Goal: Task Accomplishment & Management: Complete application form

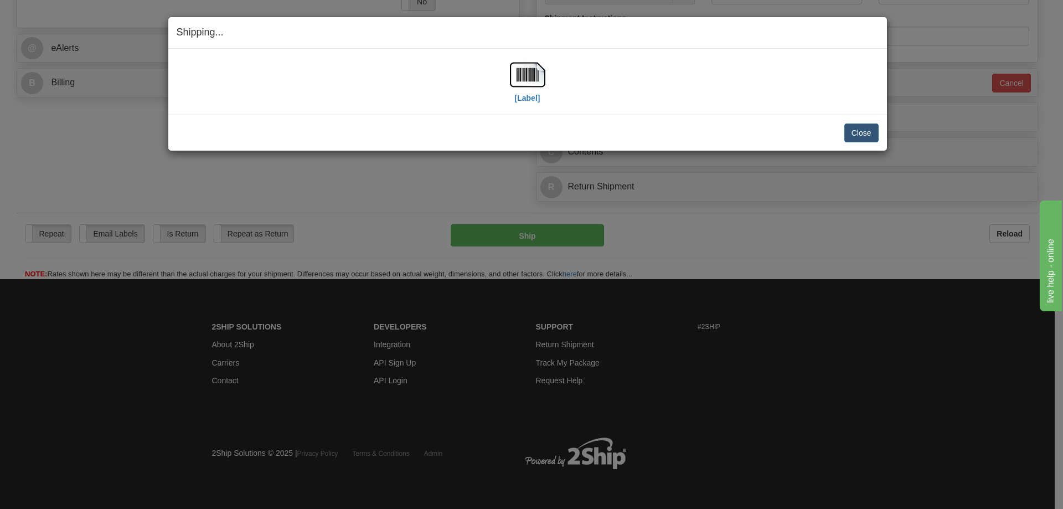
scroll to position [475, 0]
drag, startPoint x: 873, startPoint y: 130, endPoint x: 860, endPoint y: 130, distance: 12.7
click at [870, 130] on button "Close" at bounding box center [861, 132] width 34 height 19
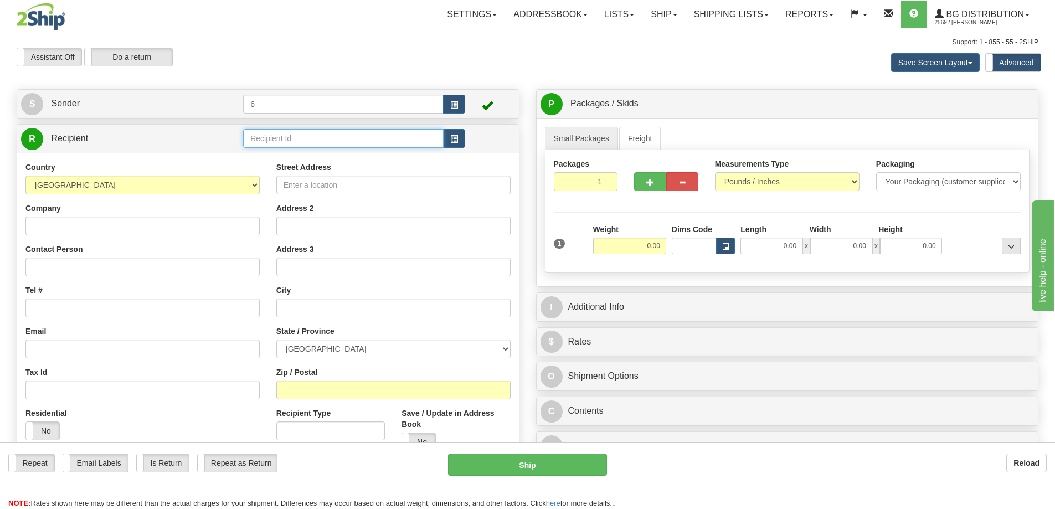
click at [269, 138] on input "text" at bounding box center [343, 138] width 200 height 19
type input "44014"
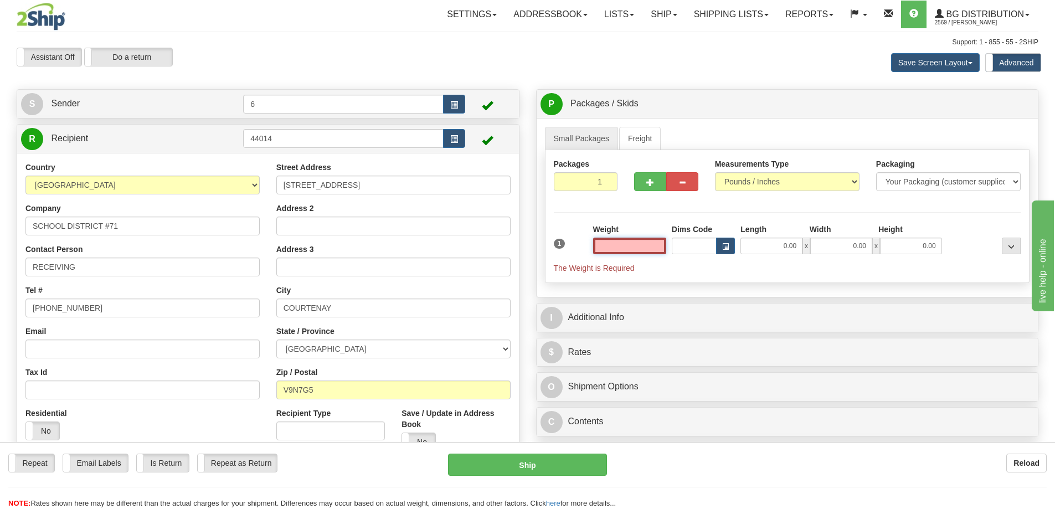
click at [635, 250] on input "text" at bounding box center [629, 246] width 73 height 17
click at [641, 245] on input "text" at bounding box center [629, 246] width 73 height 17
click at [642, 244] on input "text" at bounding box center [629, 246] width 73 height 17
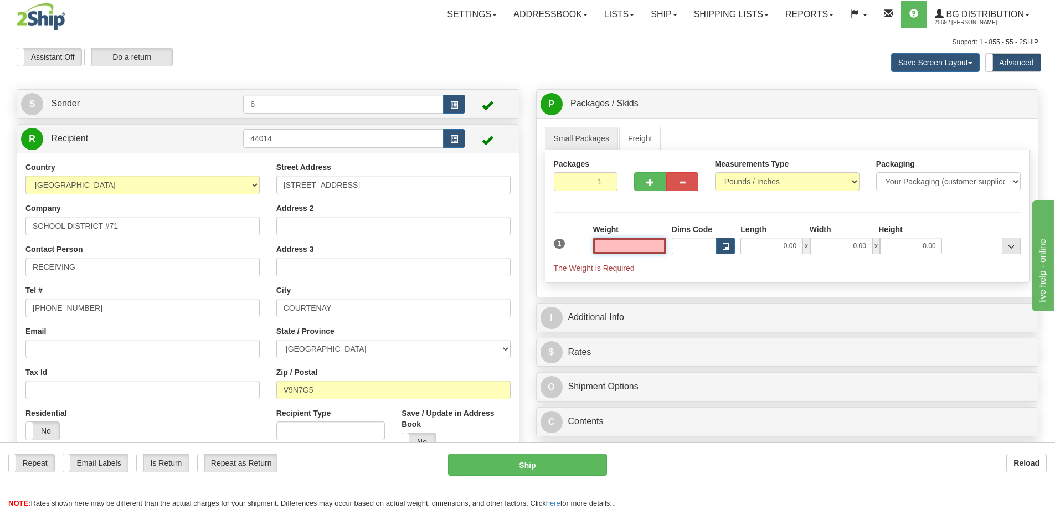
click at [642, 244] on input "text" at bounding box center [629, 246] width 73 height 17
type input "3.00"
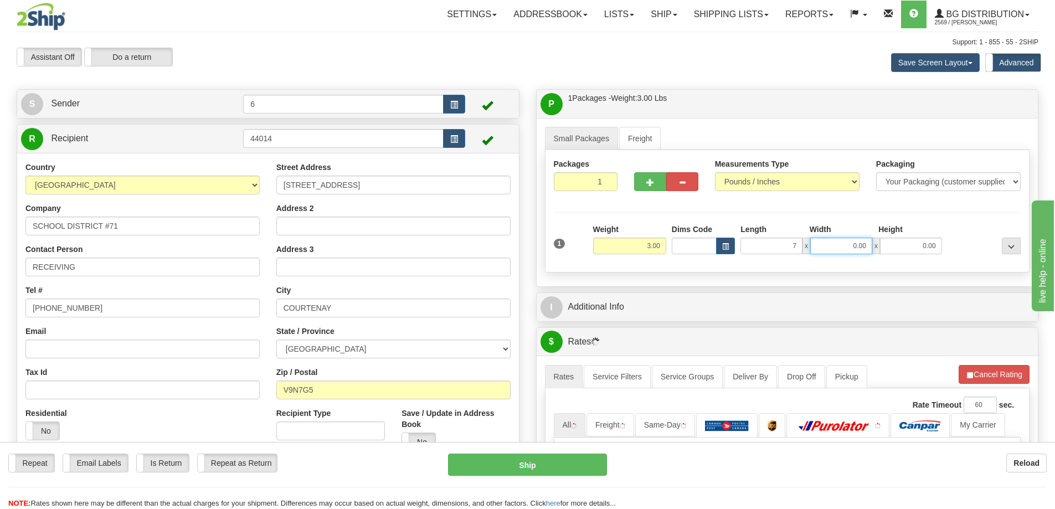
type input "7.00"
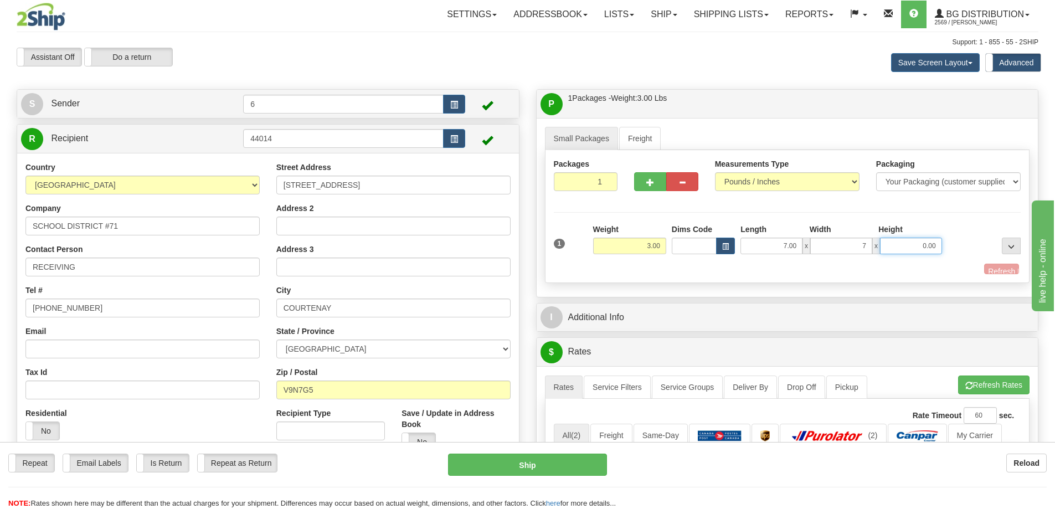
type input "7.00"
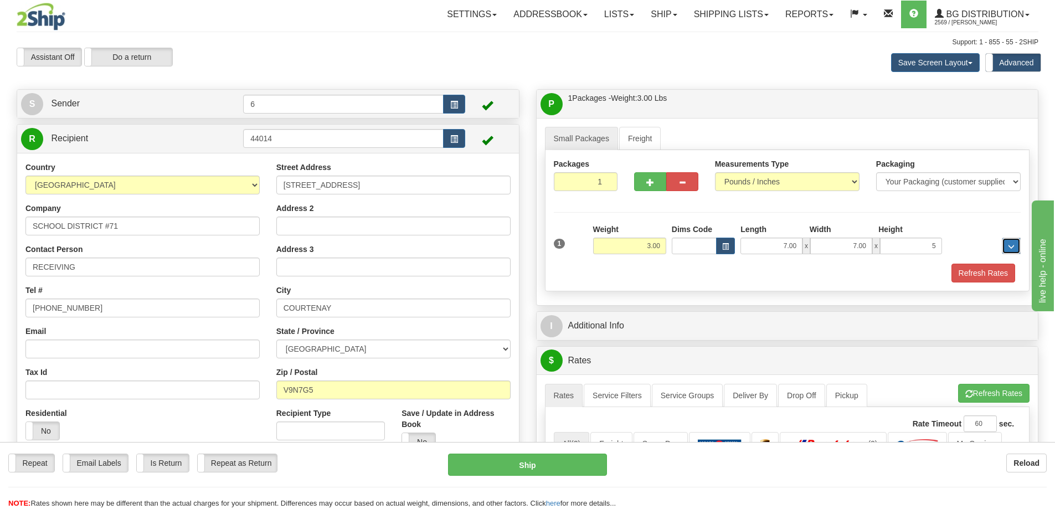
type input "5.00"
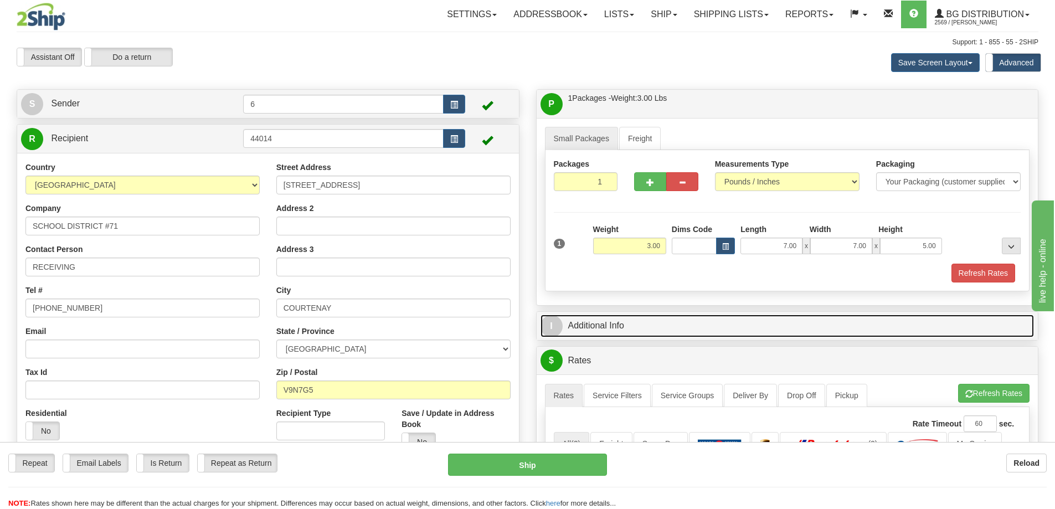
click at [719, 335] on link "I Additional Info" at bounding box center [787, 325] width 494 height 23
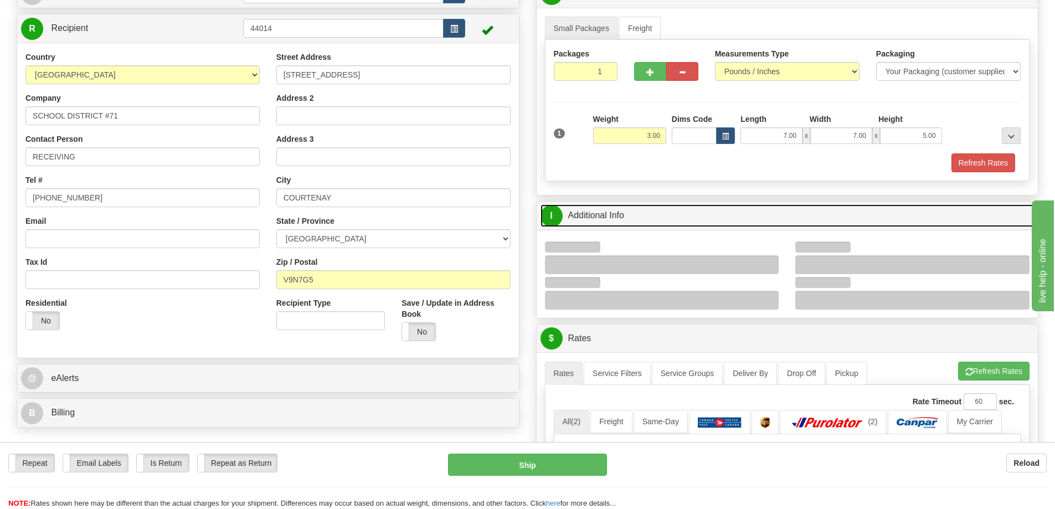
scroll to position [111, 0]
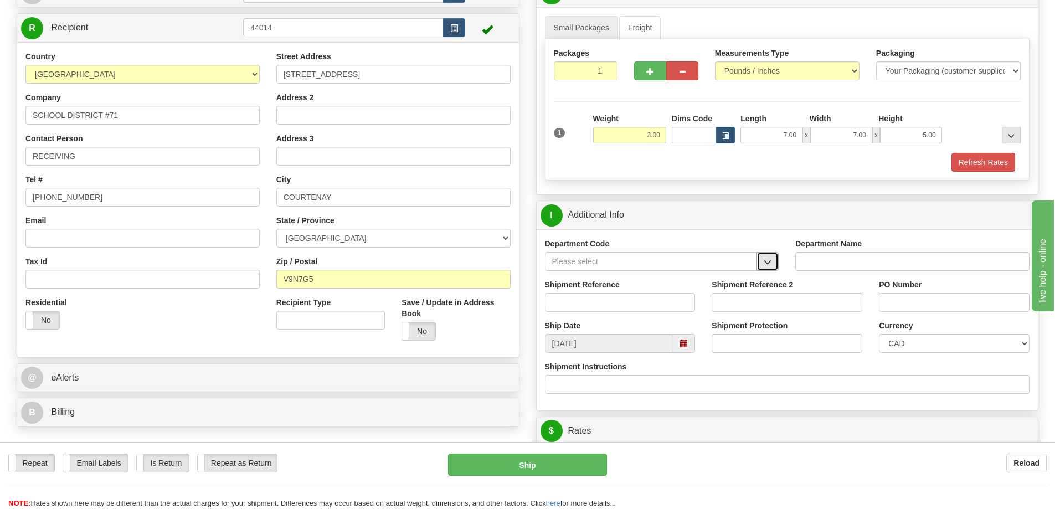
click at [770, 268] on button "button" at bounding box center [767, 261] width 22 height 19
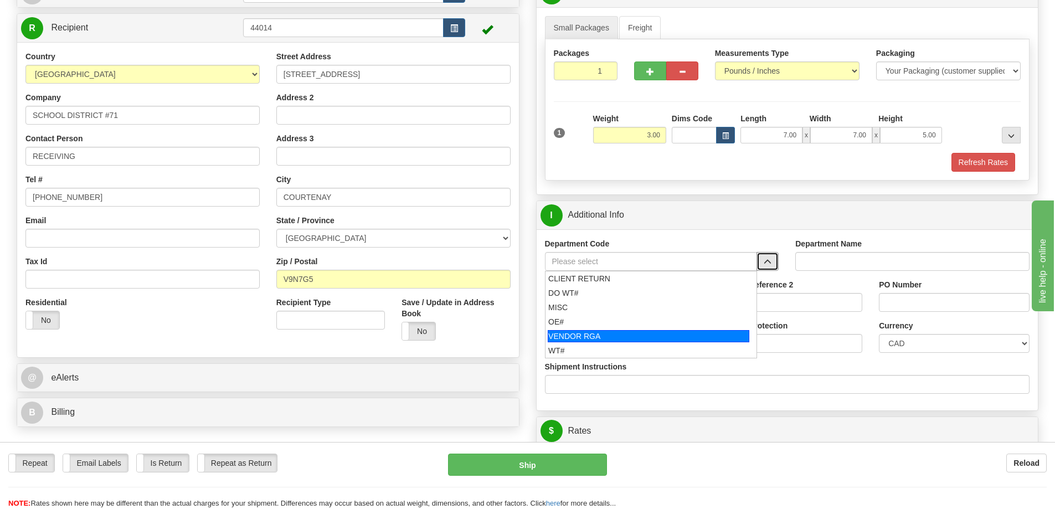
drag, startPoint x: 609, startPoint y: 315, endPoint x: 599, endPoint y: 330, distance: 18.0
click at [599, 330] on ul "CLIENT RETURN DO WT# MISC OE# VENDOR RGA WT#" at bounding box center [651, 314] width 213 height 87
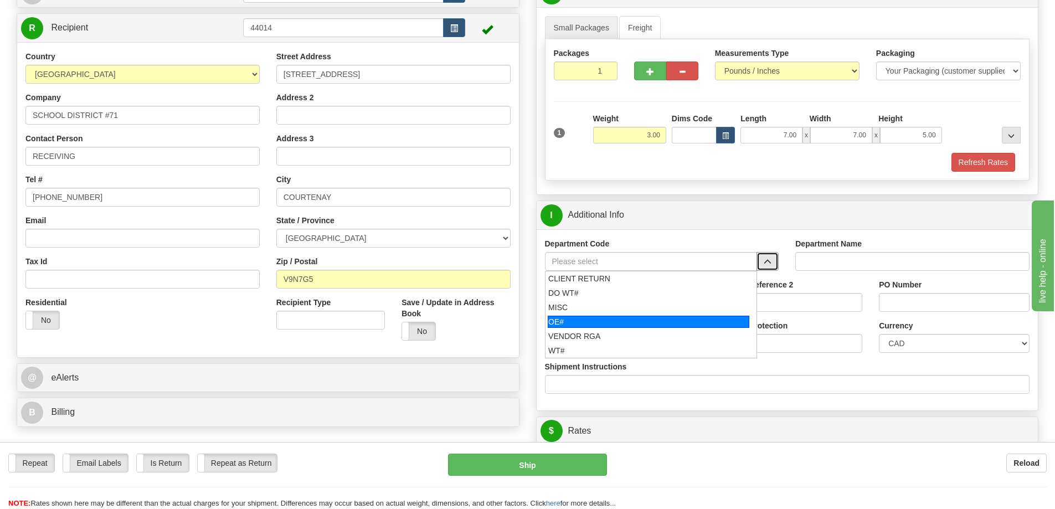
click at [597, 323] on div "OE#" at bounding box center [649, 322] width 202 height 12
type input "OE#"
type input "ORDERS"
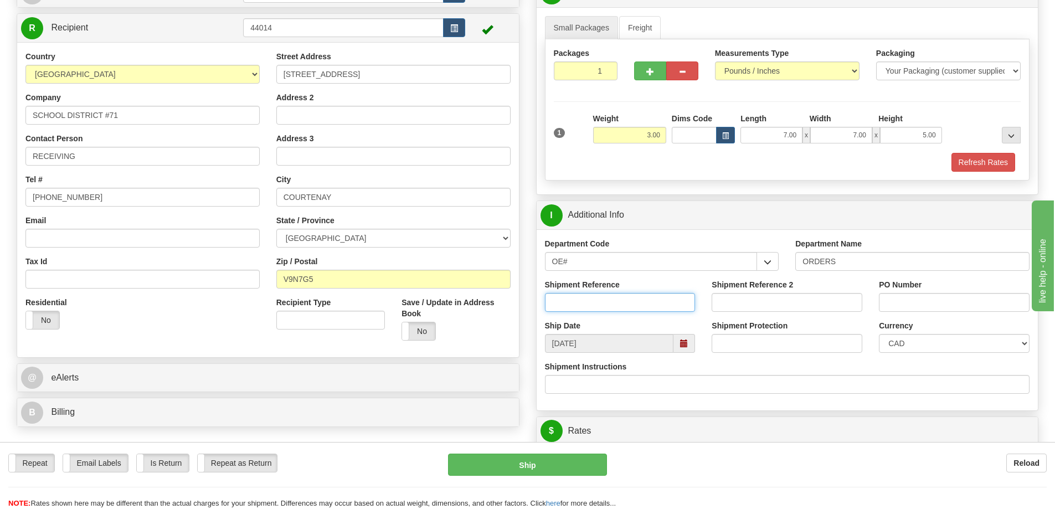
click at [600, 299] on input "Shipment Reference" at bounding box center [620, 302] width 151 height 19
type input "60032879-00"
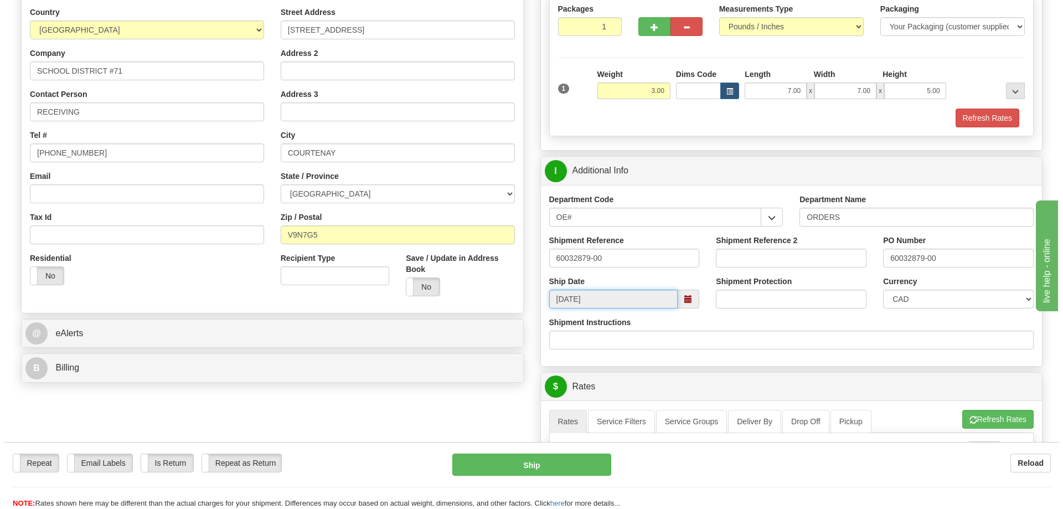
scroll to position [443, 0]
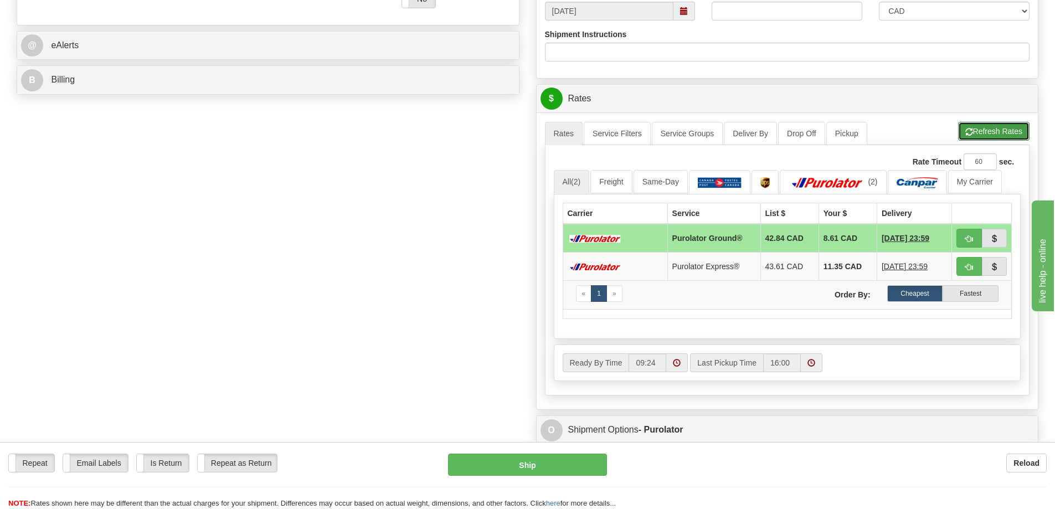
click at [999, 132] on button "Refresh Rates" at bounding box center [993, 131] width 71 height 19
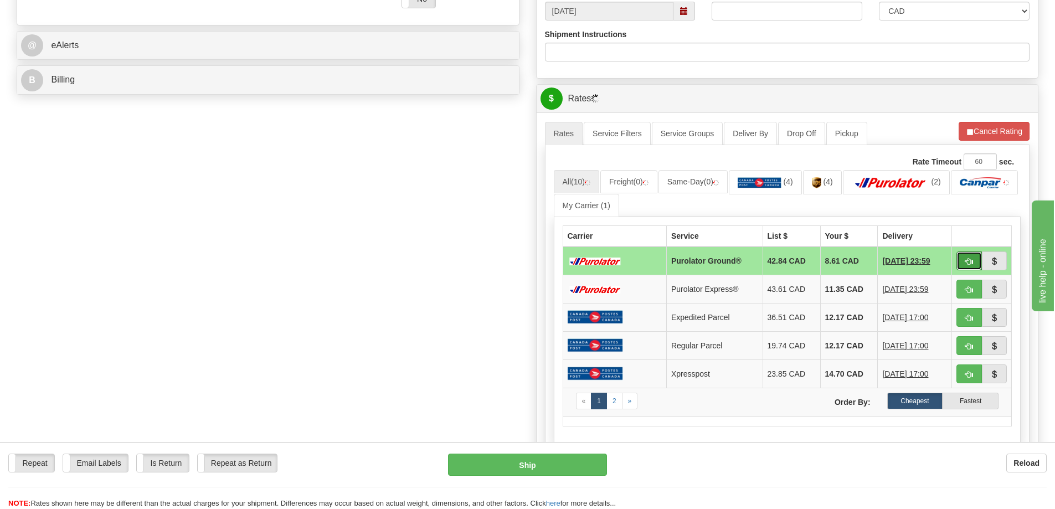
click at [960, 265] on button "button" at bounding box center [968, 260] width 25 height 19
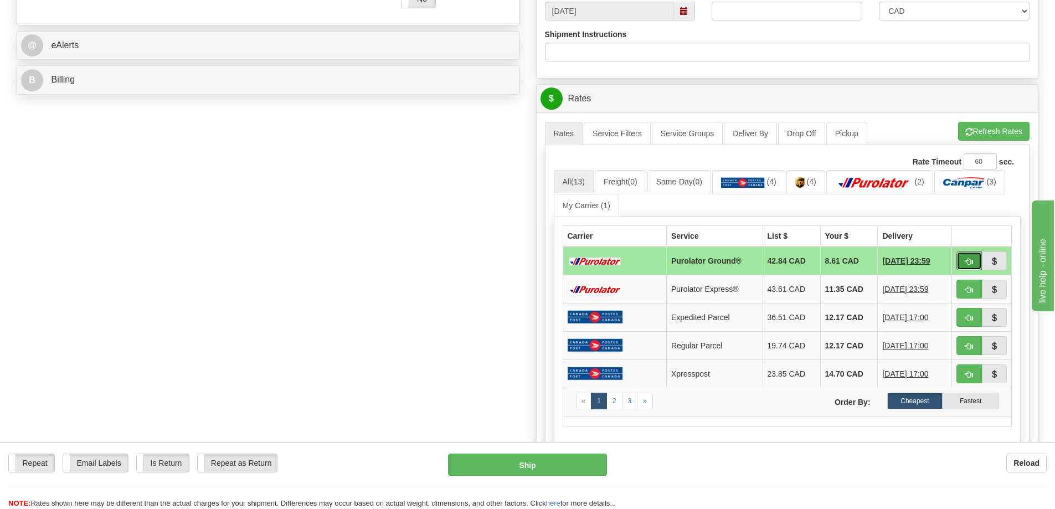
click at [971, 260] on span "button" at bounding box center [969, 261] width 8 height 7
type input "260"
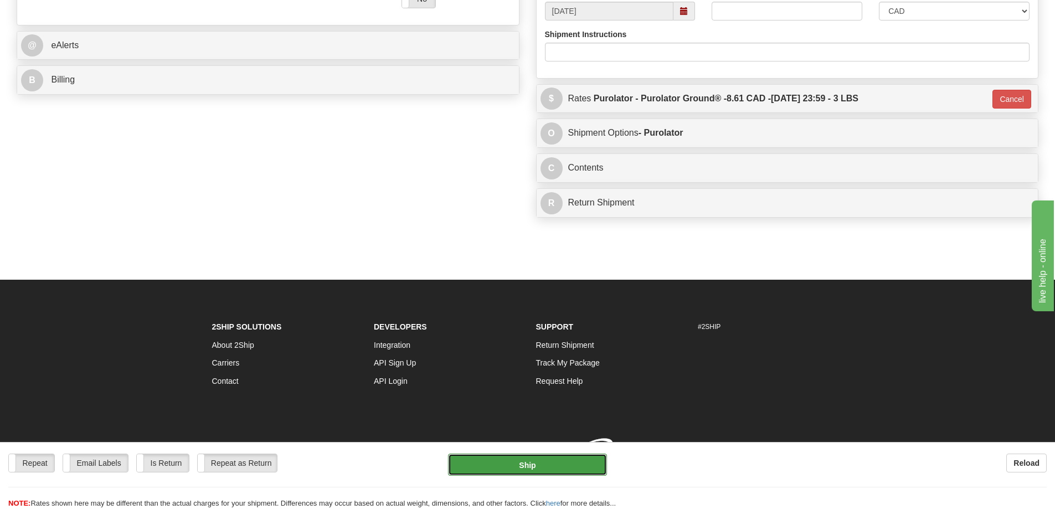
click at [536, 463] on button "Ship" at bounding box center [527, 464] width 159 height 22
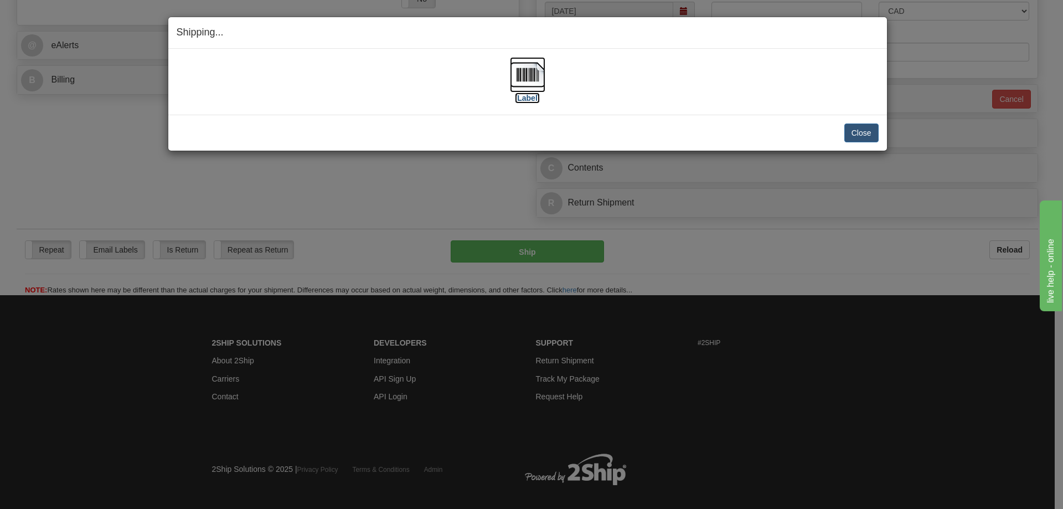
click at [522, 99] on label "[Label]" at bounding box center [527, 97] width 25 height 11
